Goal: Task Accomplishment & Management: Use online tool/utility

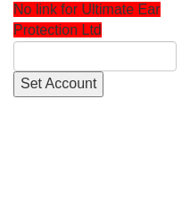
drag, startPoint x: 43, startPoint y: 37, endPoint x: 41, endPoint y: 47, distance: 10.8
click at [44, 37] on span "No link for Ultimate Ear Protection Ltd" at bounding box center [86, 20] width 147 height 36
type input "'Ultimate Ear Protection Ltd'"
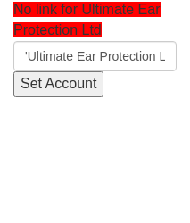
scroll to position [0, 32]
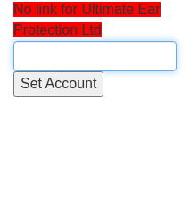
click at [88, 53] on input "text" at bounding box center [94, 56] width 163 height 30
paste input "Ultimate Ear Protection Ltd"
type input "Ultimate Ear Protection Ltd"
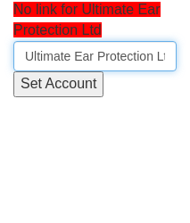
scroll to position [0, 28]
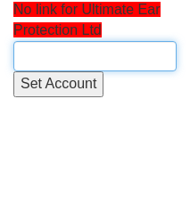
click at [66, 45] on input "text" at bounding box center [94, 56] width 163 height 30
paste input "Ultimate Ear Protection Ltd"
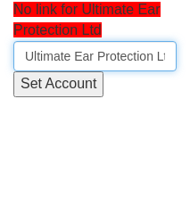
scroll to position [0, 29]
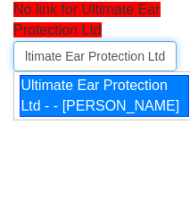
click at [66, 100] on div "Ultimate Ear Protection Ltd - - Scott Bottomer" at bounding box center [104, 96] width 169 height 43
type input "Ultimate Ear Protection Ltd - - Scott Bottomer"
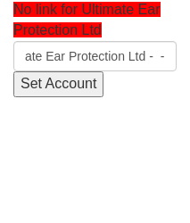
click at [47, 73] on input "Set Account" at bounding box center [58, 84] width 90 height 26
